Goal: Task Accomplishment & Management: Complete application form

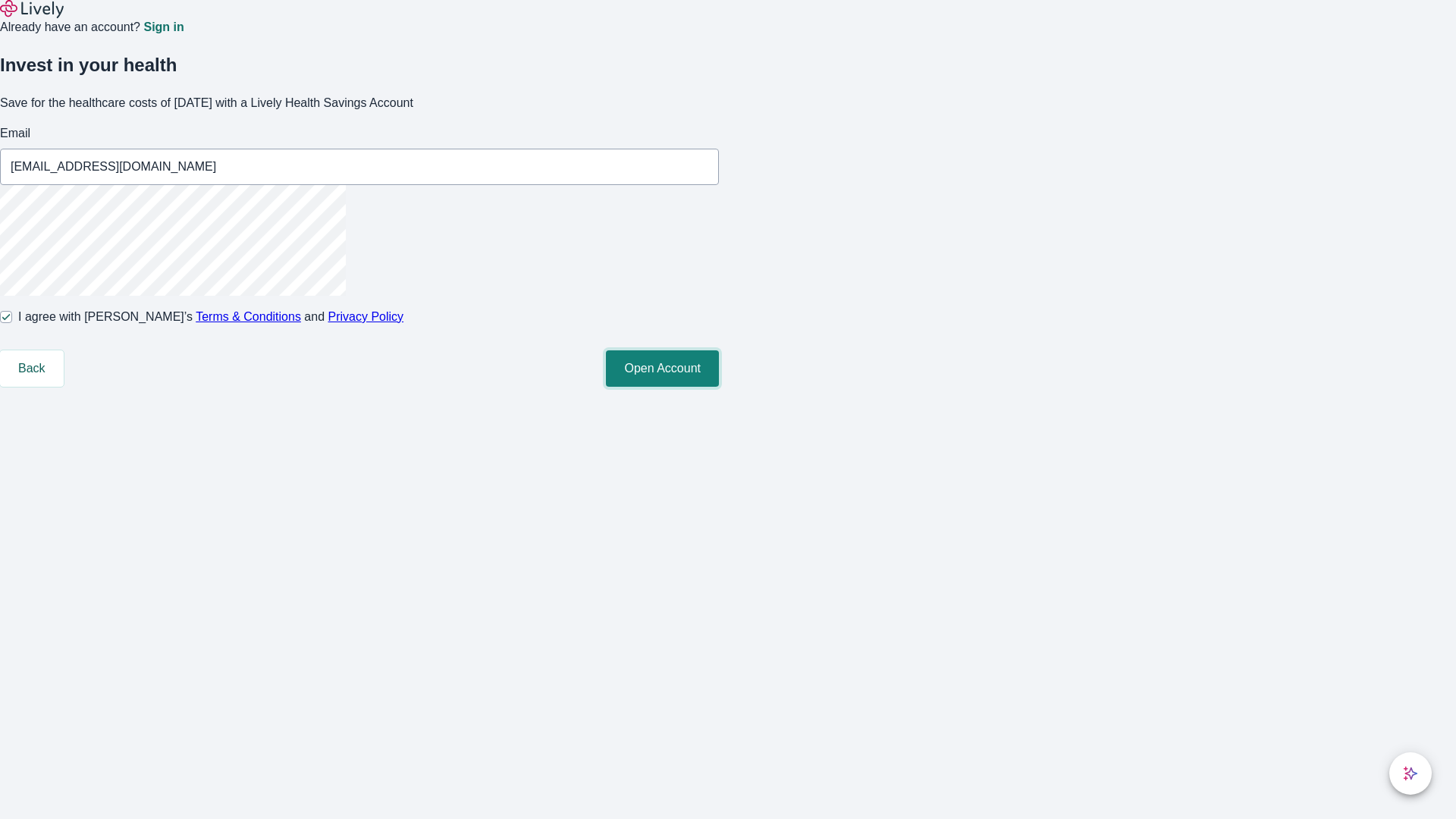
click at [719, 387] on button "Open Account" at bounding box center [663, 369] width 113 height 36
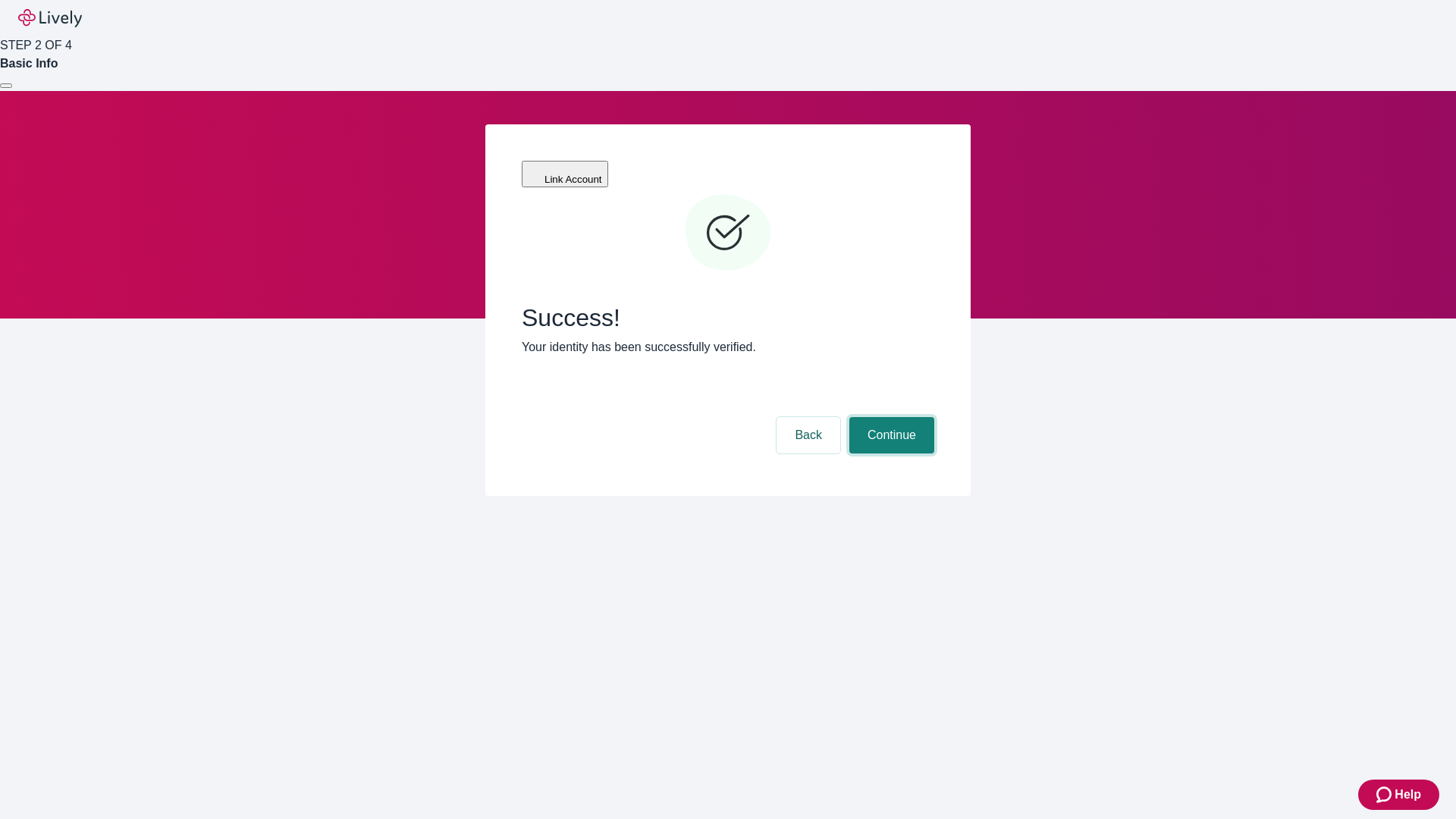
click at [889, 417] on button "Continue" at bounding box center [892, 435] width 85 height 36
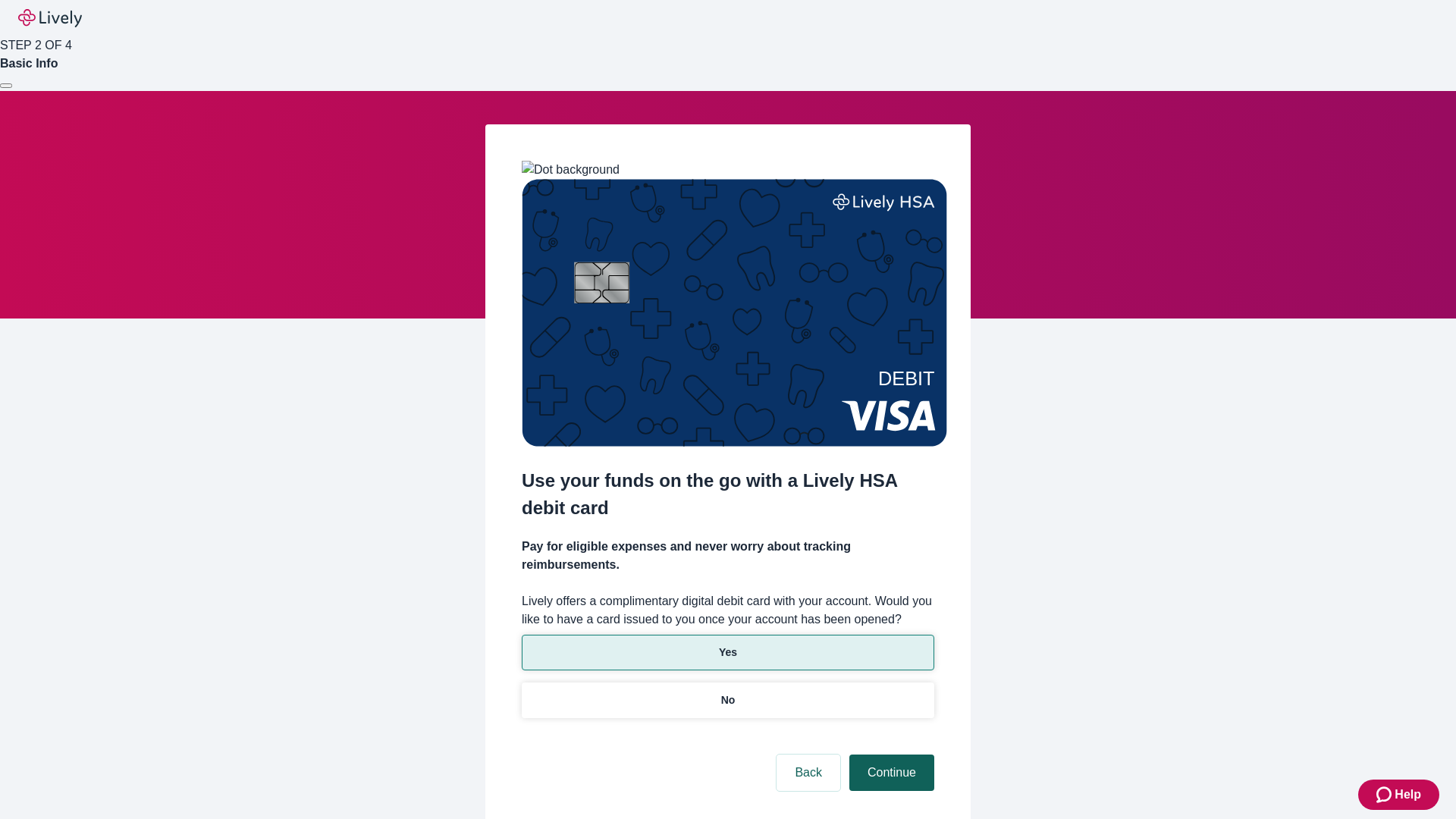
click at [728, 692] on p "No" at bounding box center [728, 700] width 14 height 16
click at [889, 754] on button "Continue" at bounding box center [892, 772] width 85 height 36
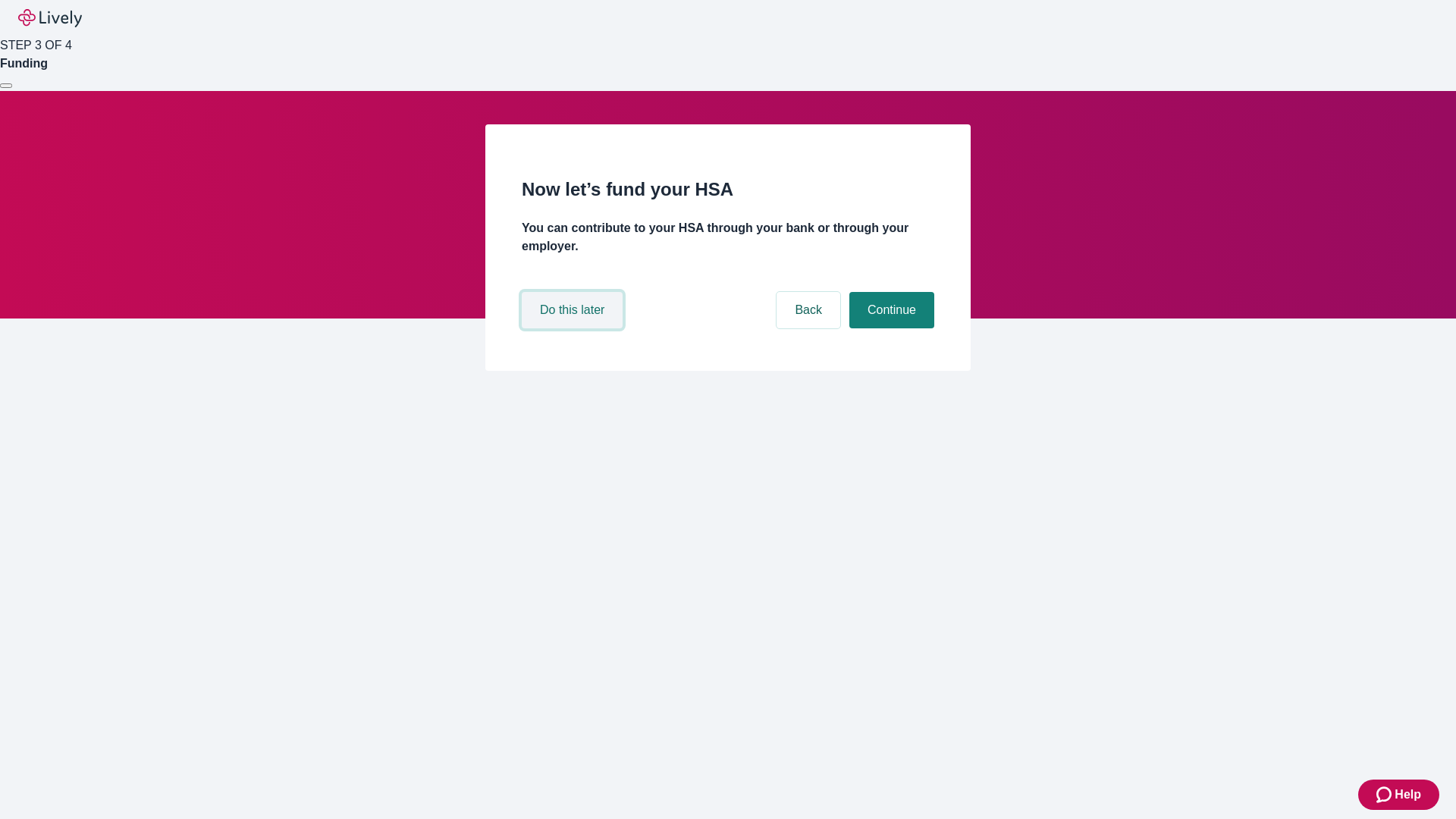
click at [574, 328] on button "Do this later" at bounding box center [572, 310] width 101 height 36
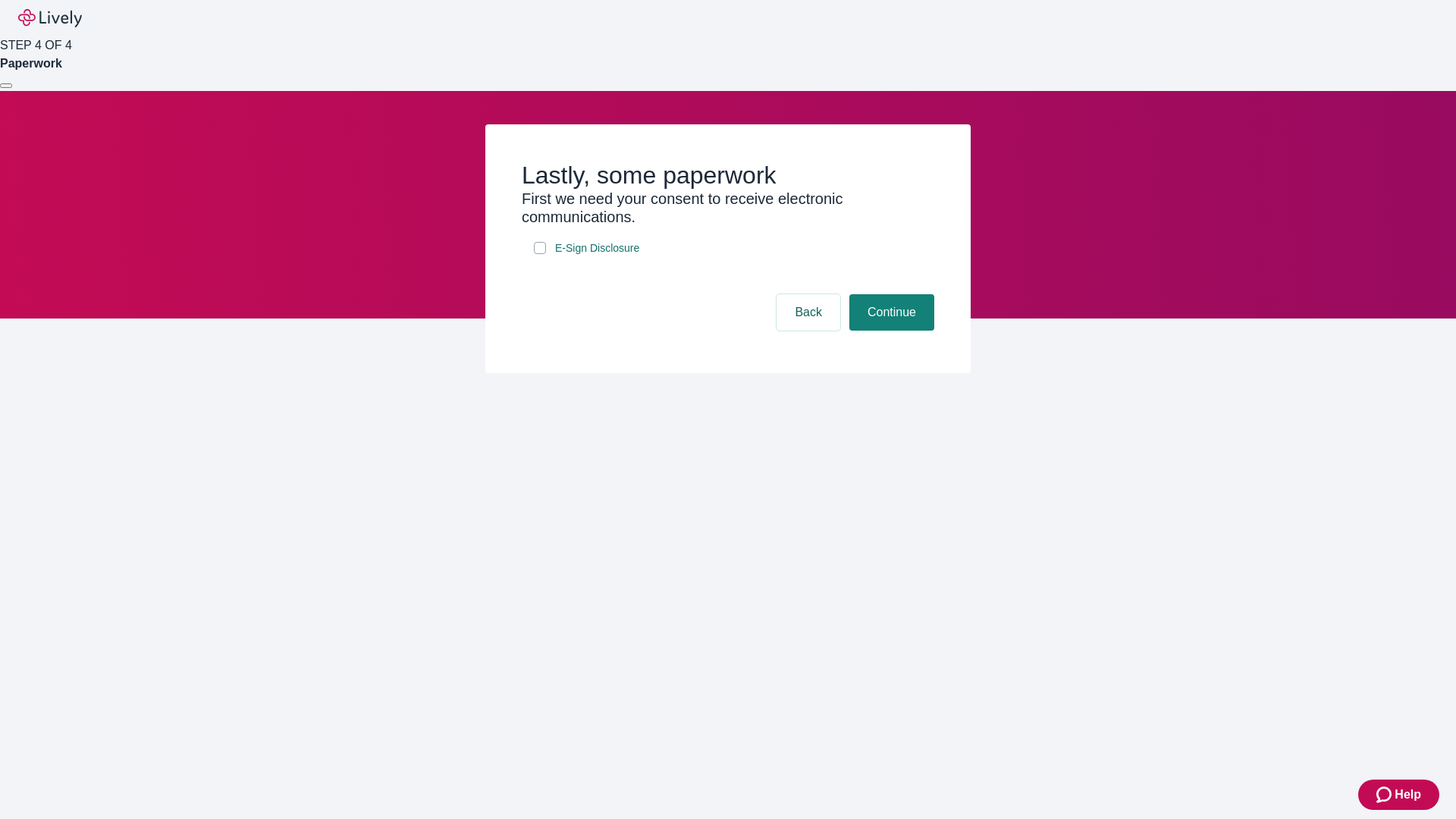
click at [540, 254] on input "E-Sign Disclosure" at bounding box center [540, 247] width 12 height 12
checkbox input "true"
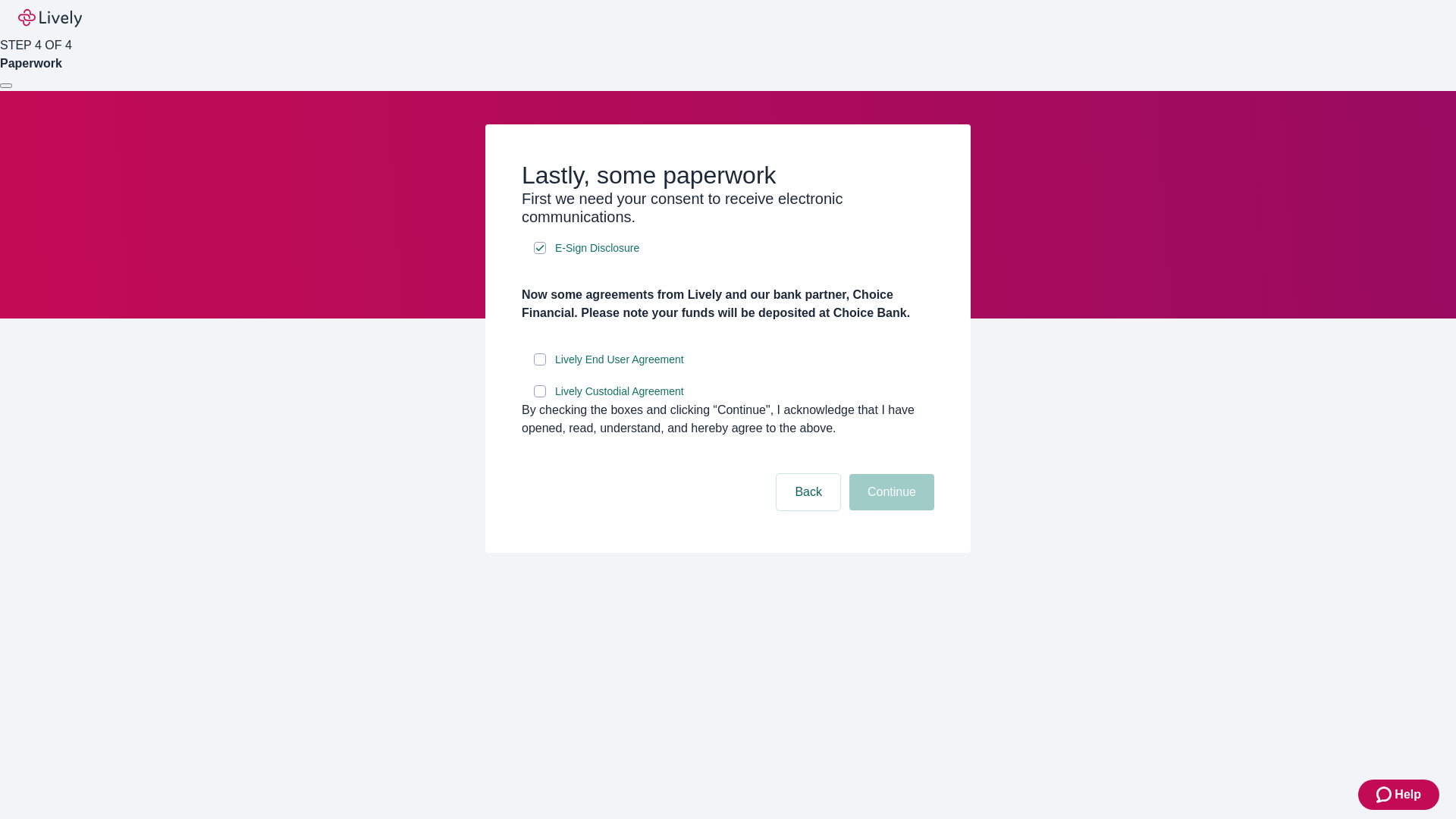
click at [540, 366] on input "Lively End User Agreement" at bounding box center [540, 359] width 12 height 12
checkbox input "true"
click at [540, 397] on input "Lively Custodial Agreement" at bounding box center [540, 390] width 12 height 12
checkbox input "true"
click at [889, 511] on button "Continue" at bounding box center [892, 492] width 85 height 36
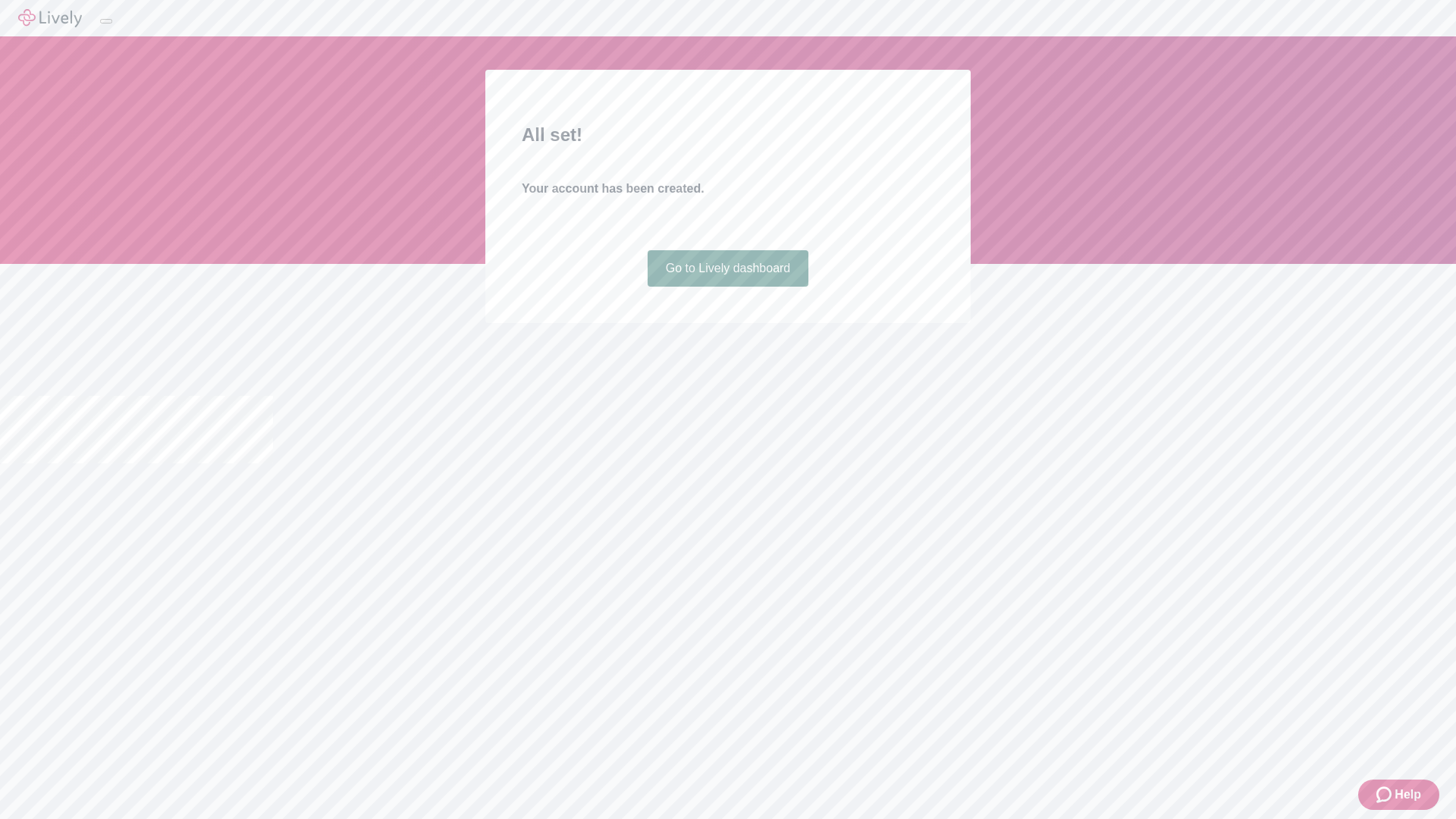
click at [728, 287] on link "Go to Lively dashboard" at bounding box center [728, 268] width 162 height 36
